Goal: Transaction & Acquisition: Book appointment/travel/reservation

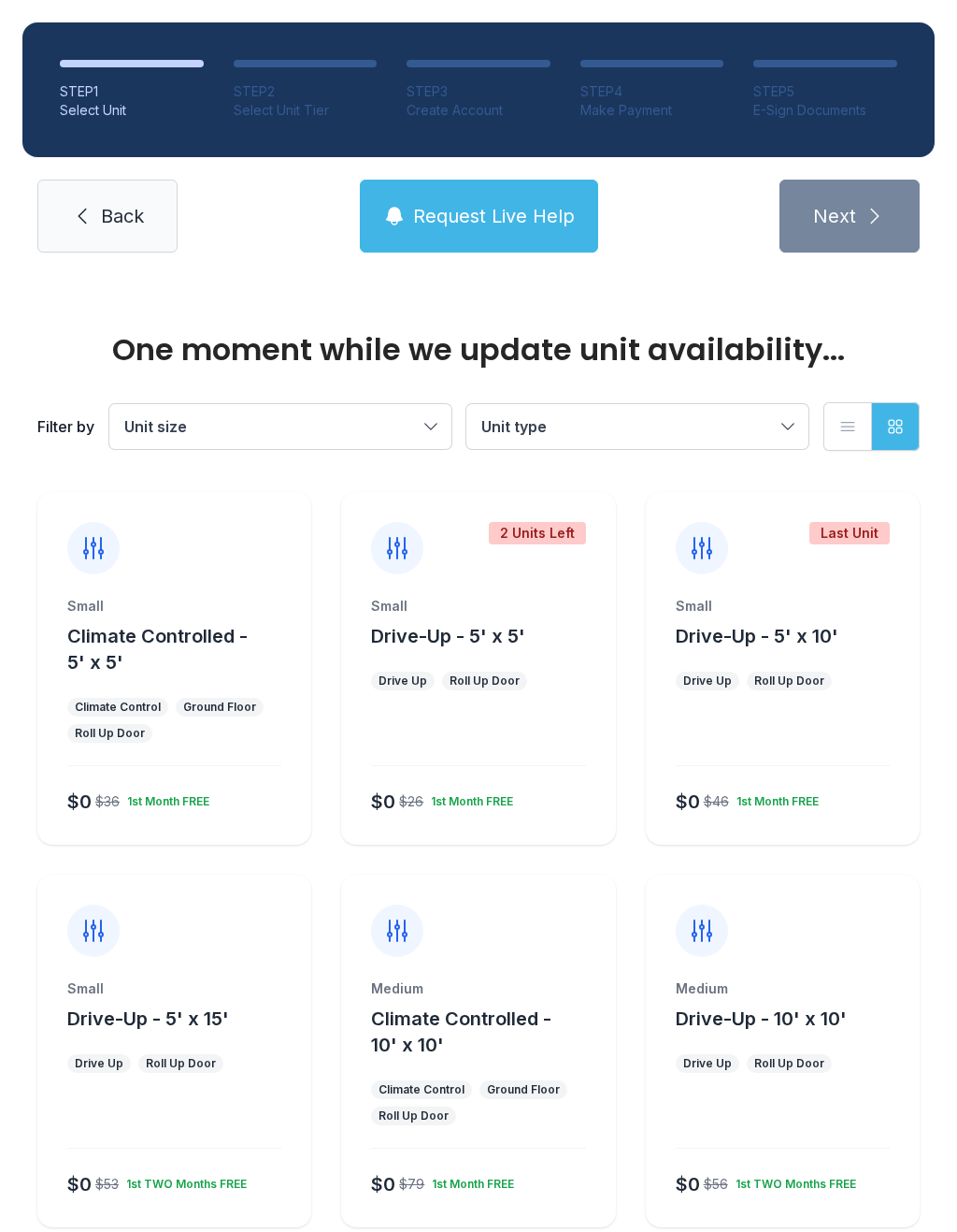
click at [179, 752] on div "Small Climate Controlled - 5' x 5' Climate Control Ground Floor Roll Up Door $0…" at bounding box center [174, 719] width 274 height 247
click at [188, 793] on div "1st Month FREE" at bounding box center [164, 798] width 89 height 23
click at [210, 767] on div "Small Climate Controlled - 5' x 5' Climate Control Ground Floor Roll Up Door $0…" at bounding box center [174, 719] width 274 height 247
click at [217, 775] on div "Small Climate Controlled - 5' x 5' Climate Control Ground Floor Roll Up Door $0…" at bounding box center [174, 719] width 274 height 247
click at [216, 774] on div "Small Climate Controlled - 5' x 5' Climate Control Ground Floor Roll Up Door $0…" at bounding box center [174, 719] width 274 height 247
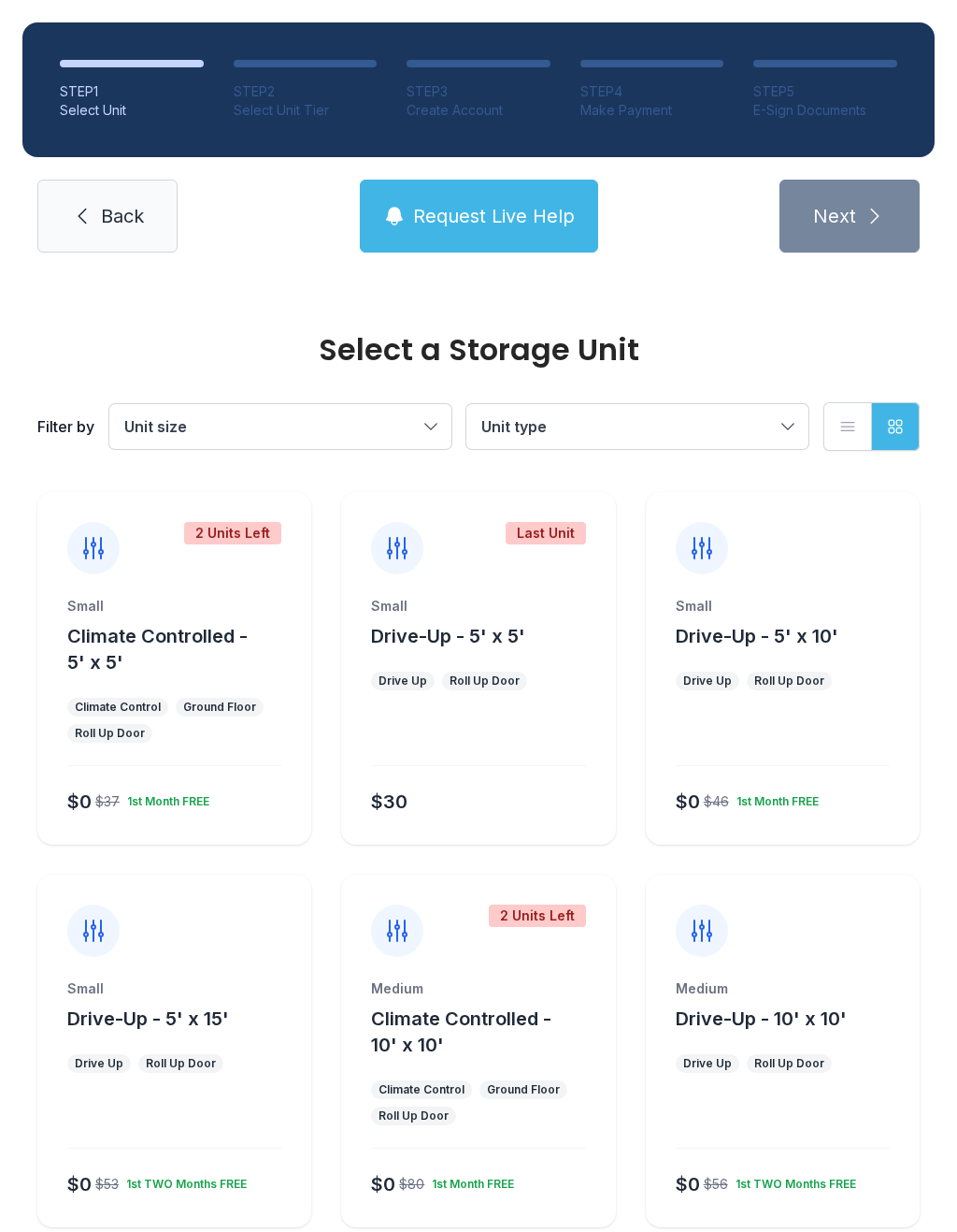
click at [184, 766] on div "Small Climate Controlled - 5' x 5' Climate Control Ground Floor Roll Up Door $0…" at bounding box center [174, 719] width 274 height 247
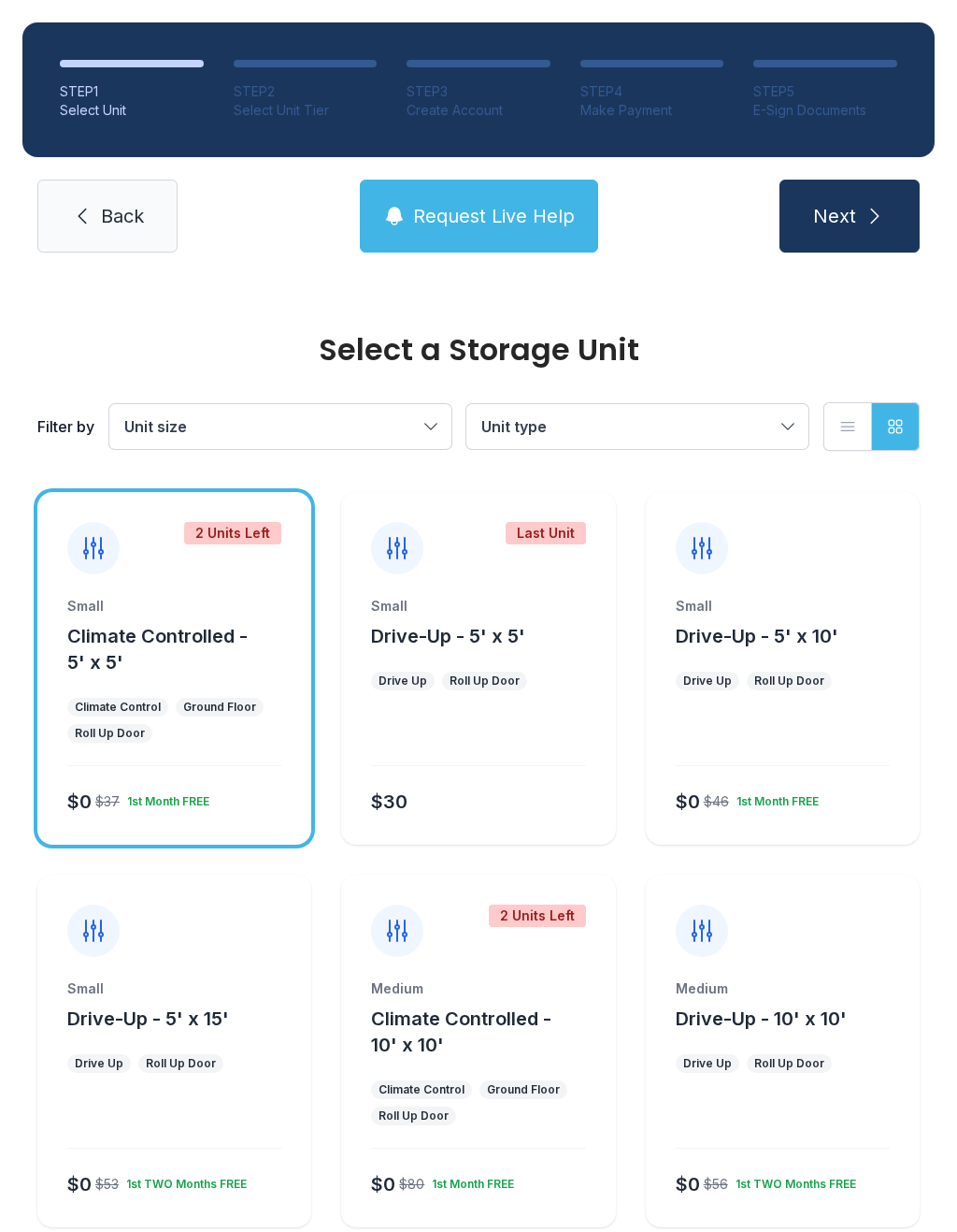
click at [881, 222] on icon "submit" at bounding box center [875, 216] width 23 height 23
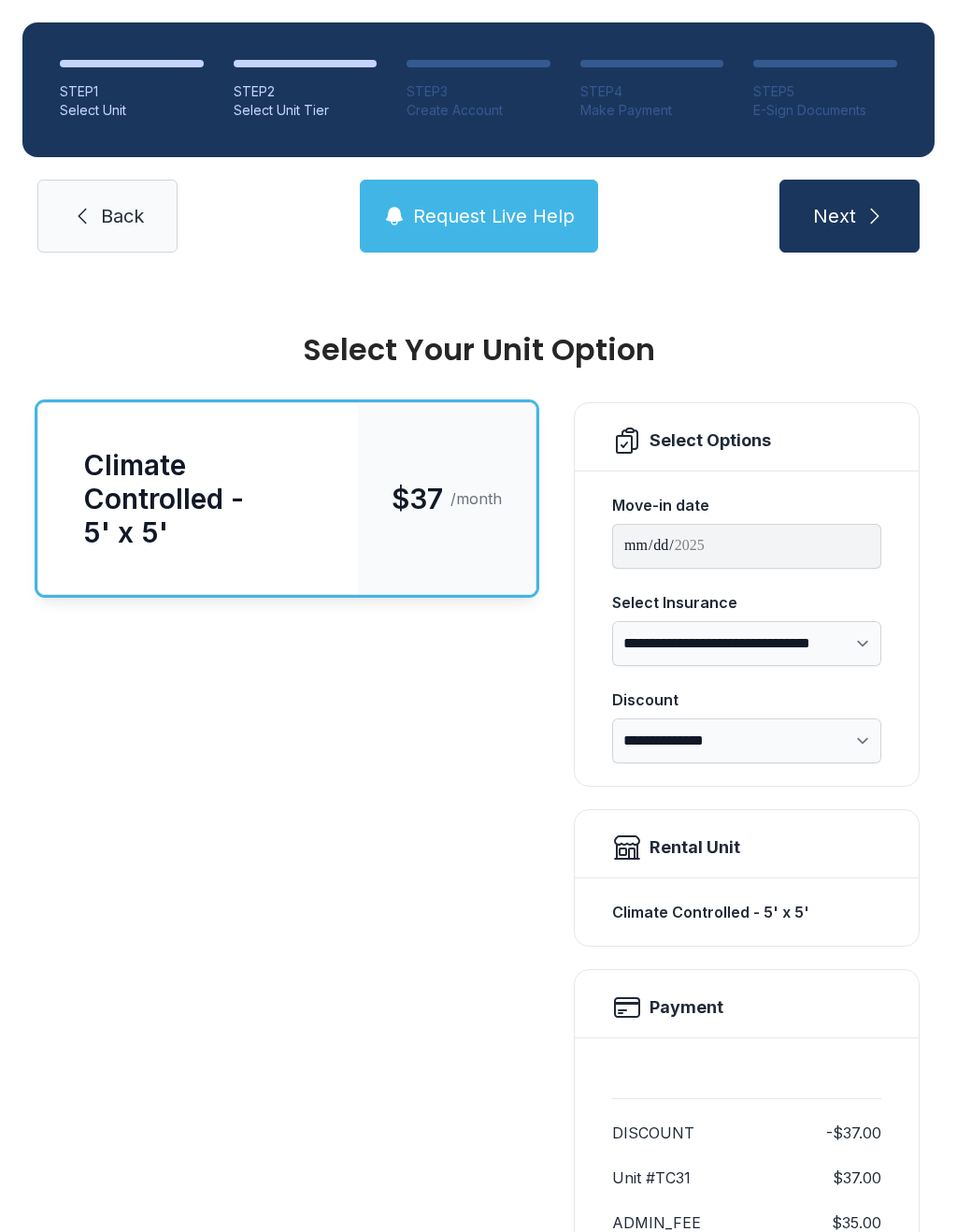
click at [864, 218] on icon "submit" at bounding box center [875, 216] width 23 height 23
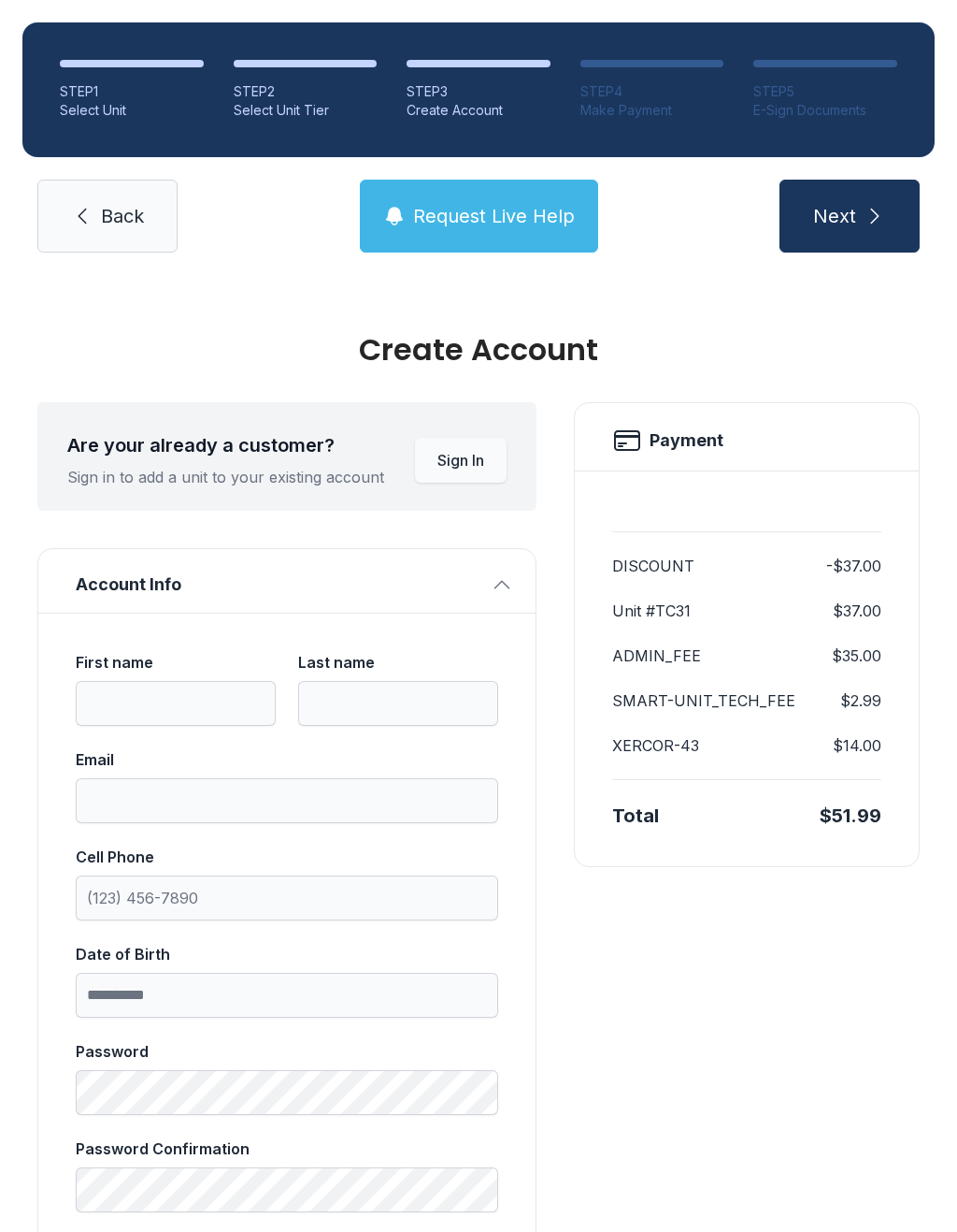
click at [123, 224] on span "Back" at bounding box center [122, 216] width 43 height 26
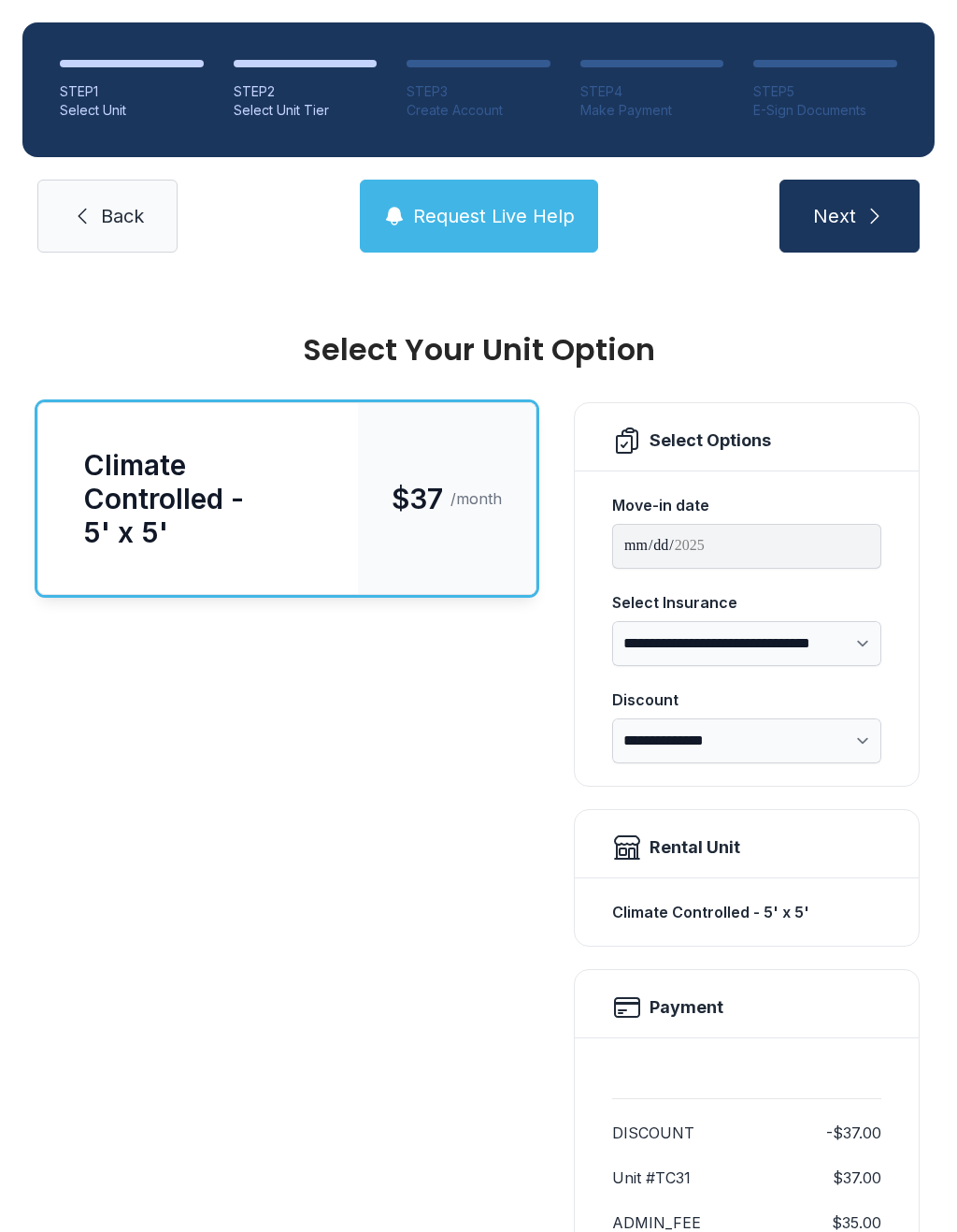
click at [121, 203] on span "Back" at bounding box center [122, 216] width 43 height 26
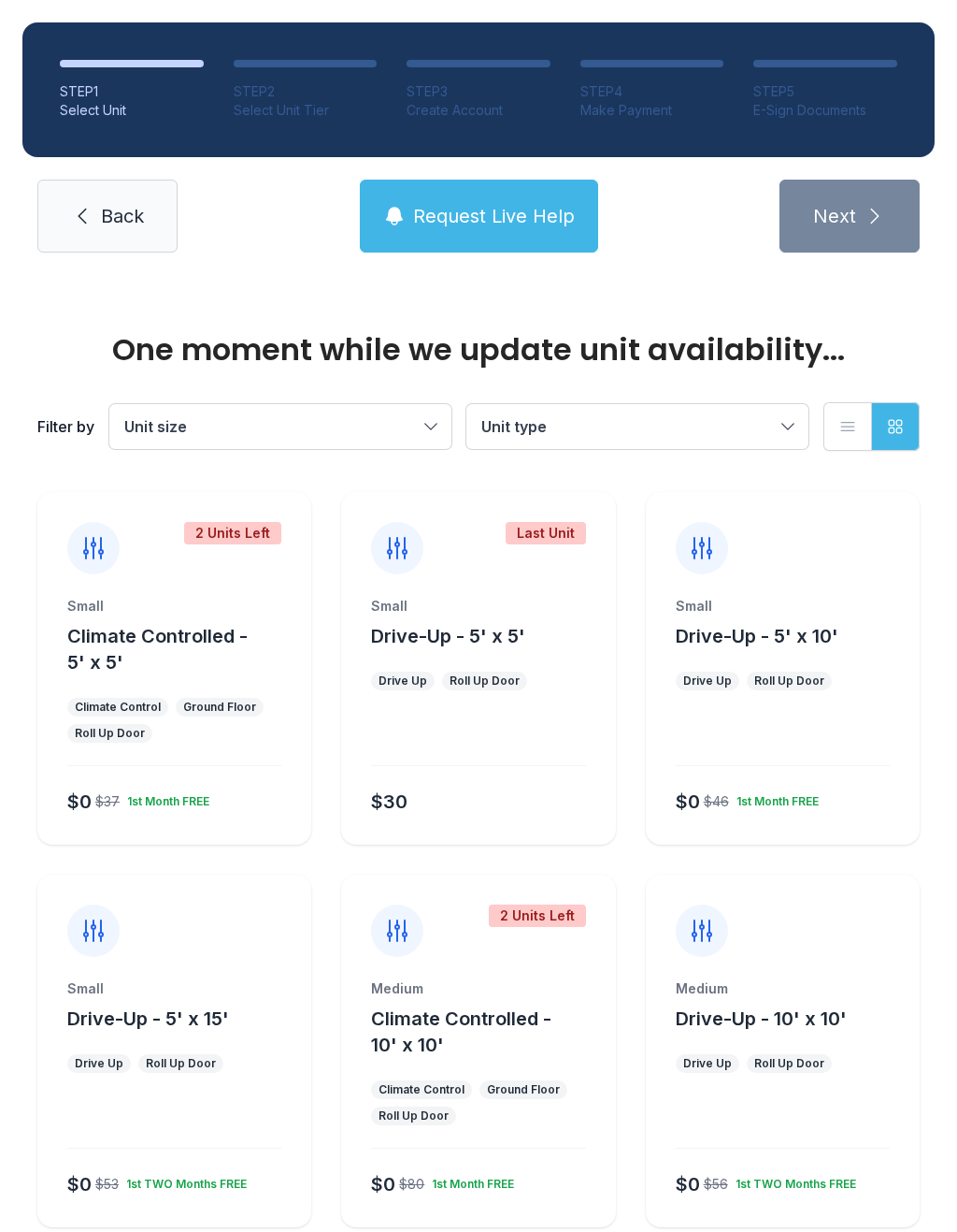
click at [106, 205] on span "Back" at bounding box center [122, 216] width 43 height 26
